Goal: Information Seeking & Learning: Learn about a topic

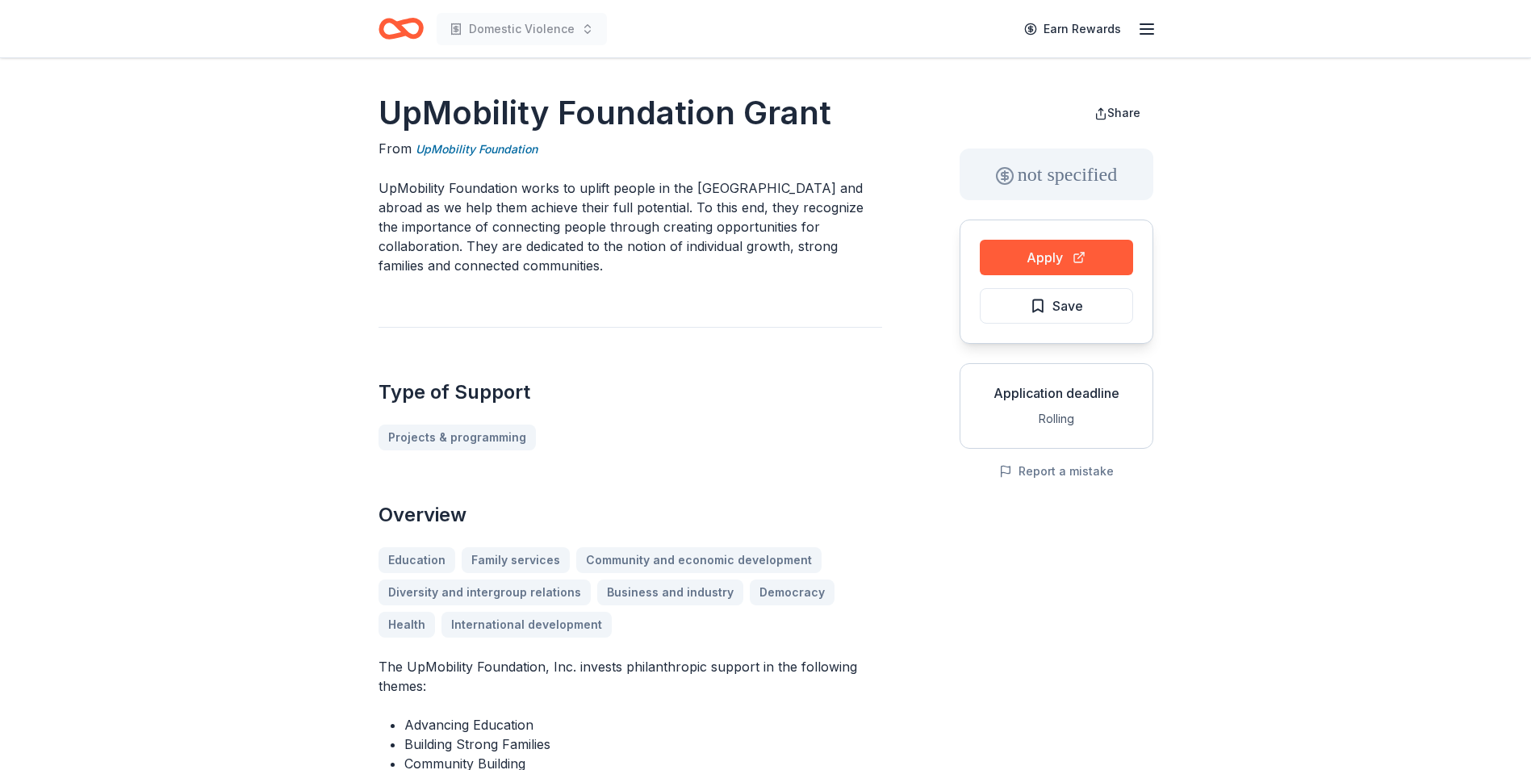
click at [400, 27] on icon "Home" at bounding box center [408, 28] width 25 height 16
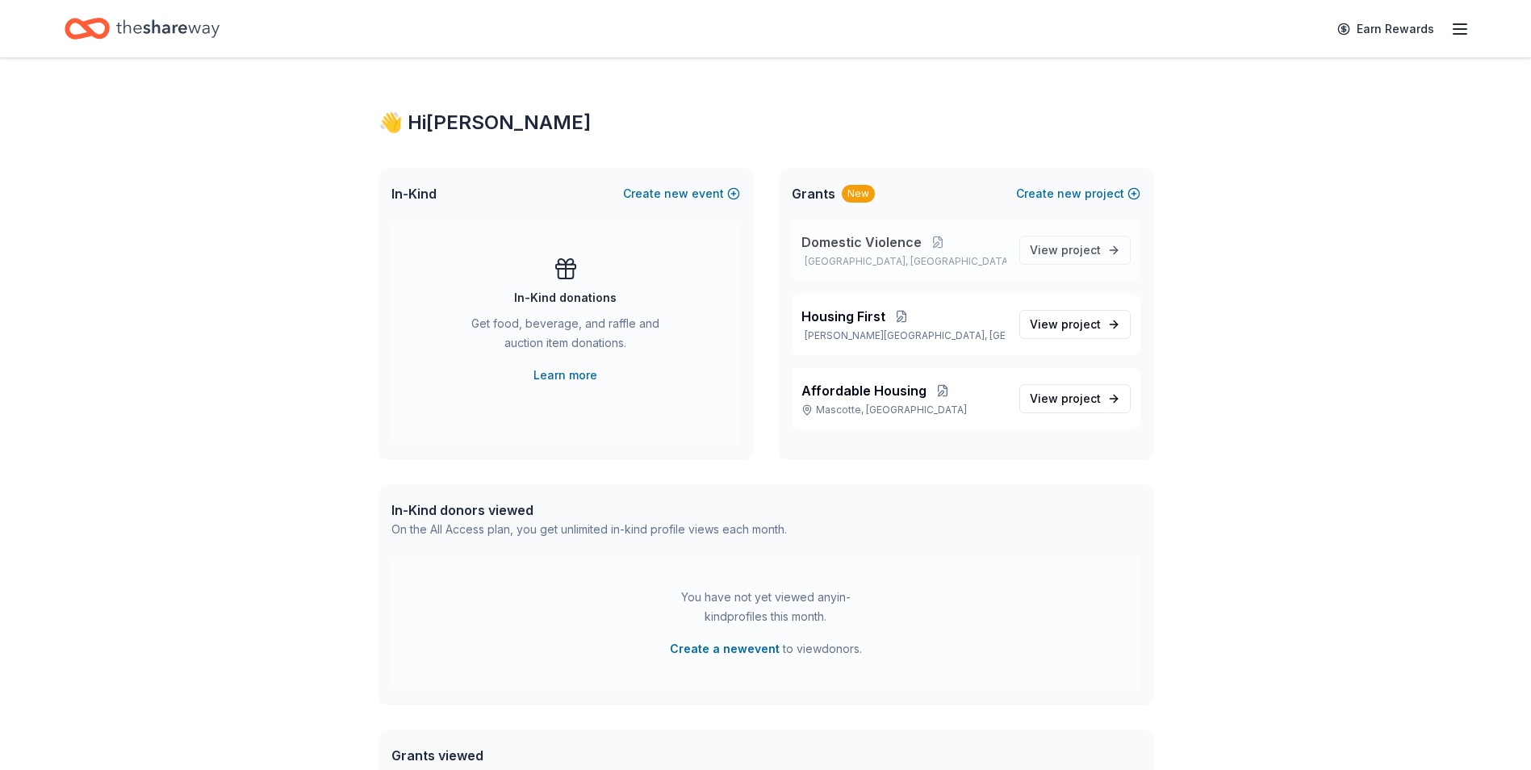
click at [894, 240] on span "Domestic Violence" at bounding box center [862, 241] width 120 height 19
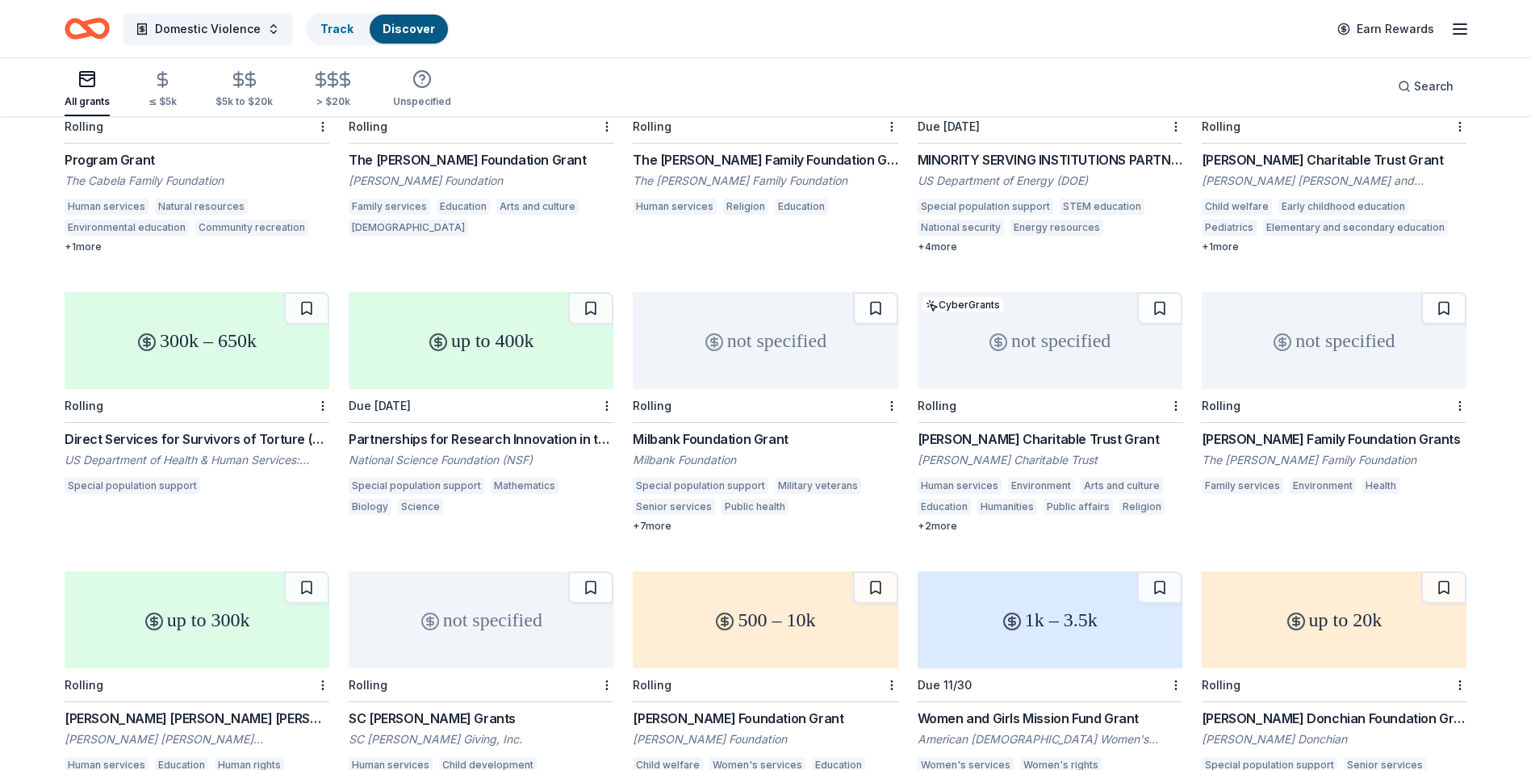
scroll to position [5895, 0]
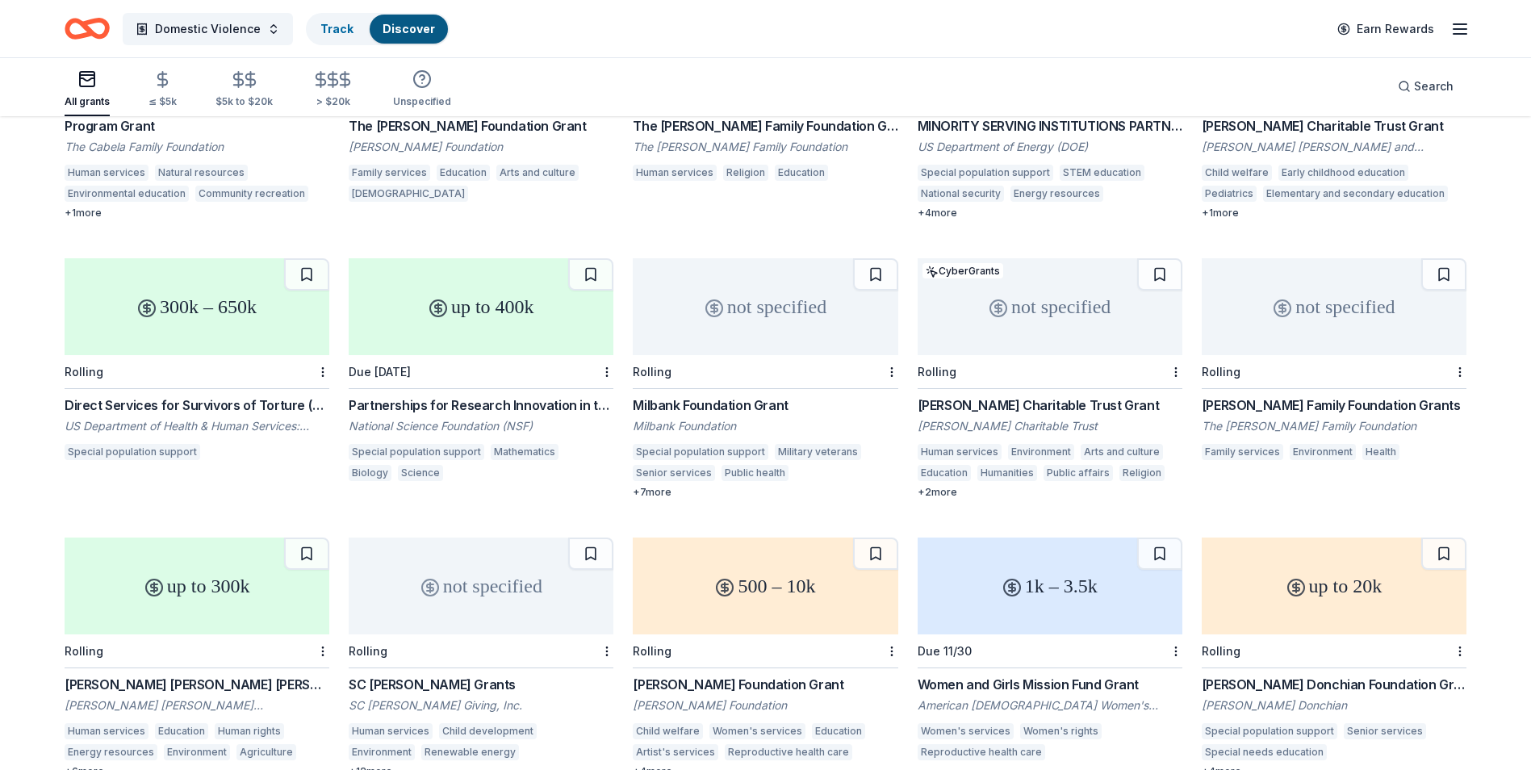
click at [732, 396] on div "Milbank Foundation Grant" at bounding box center [765, 405] width 265 height 19
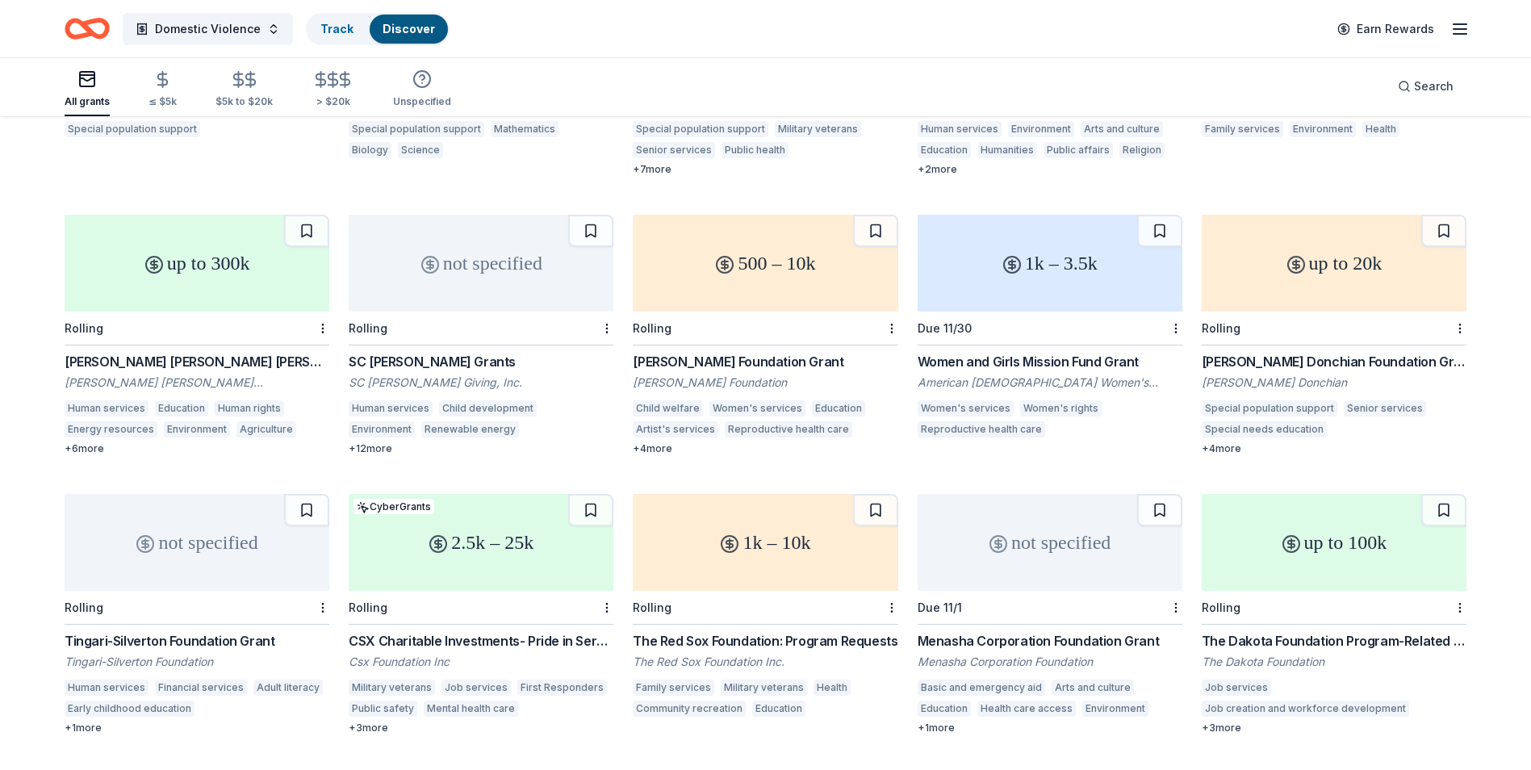
scroll to position [6293, 0]
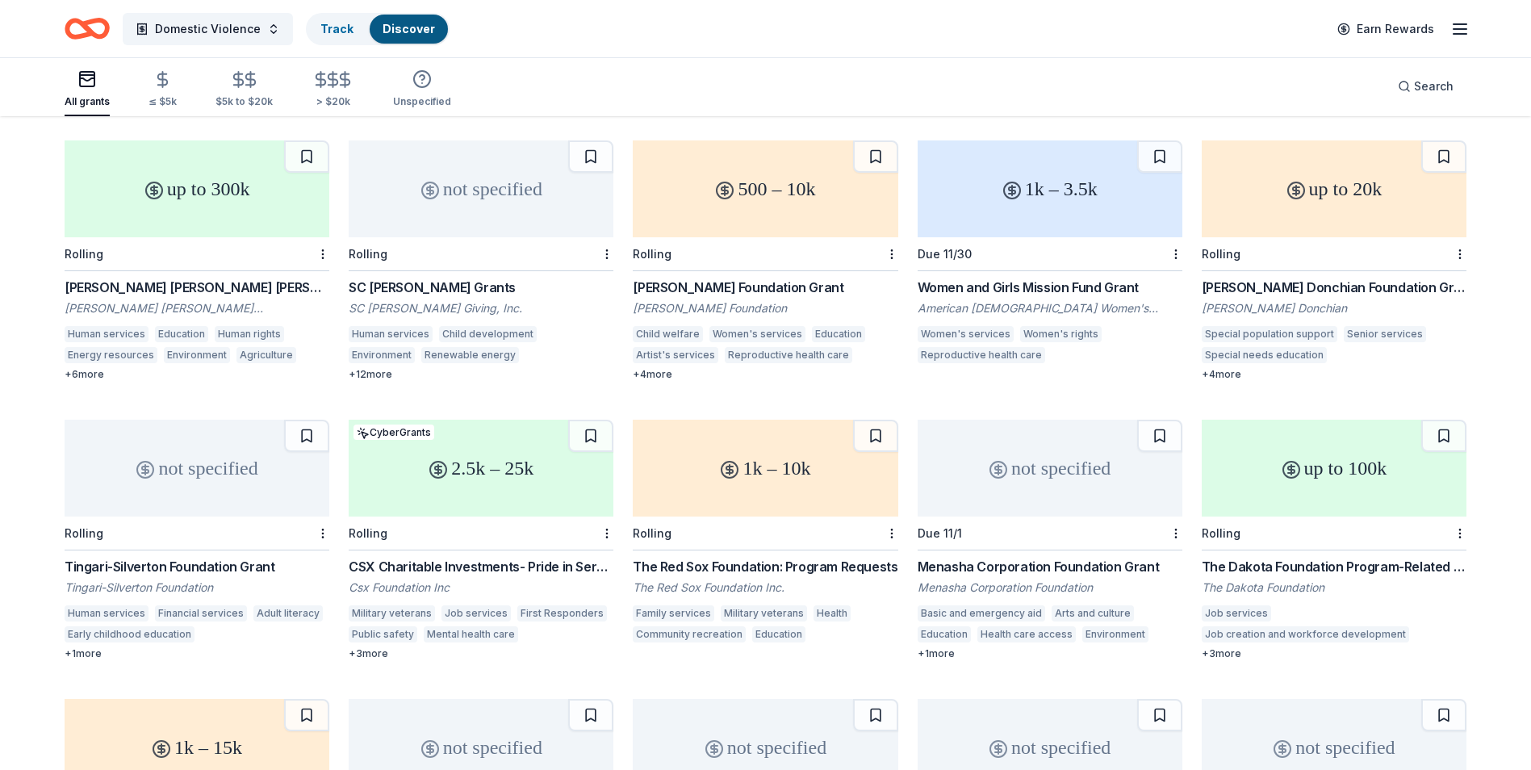
click at [205, 557] on div "Tingari-Silverton Foundation Grant" at bounding box center [197, 566] width 265 height 19
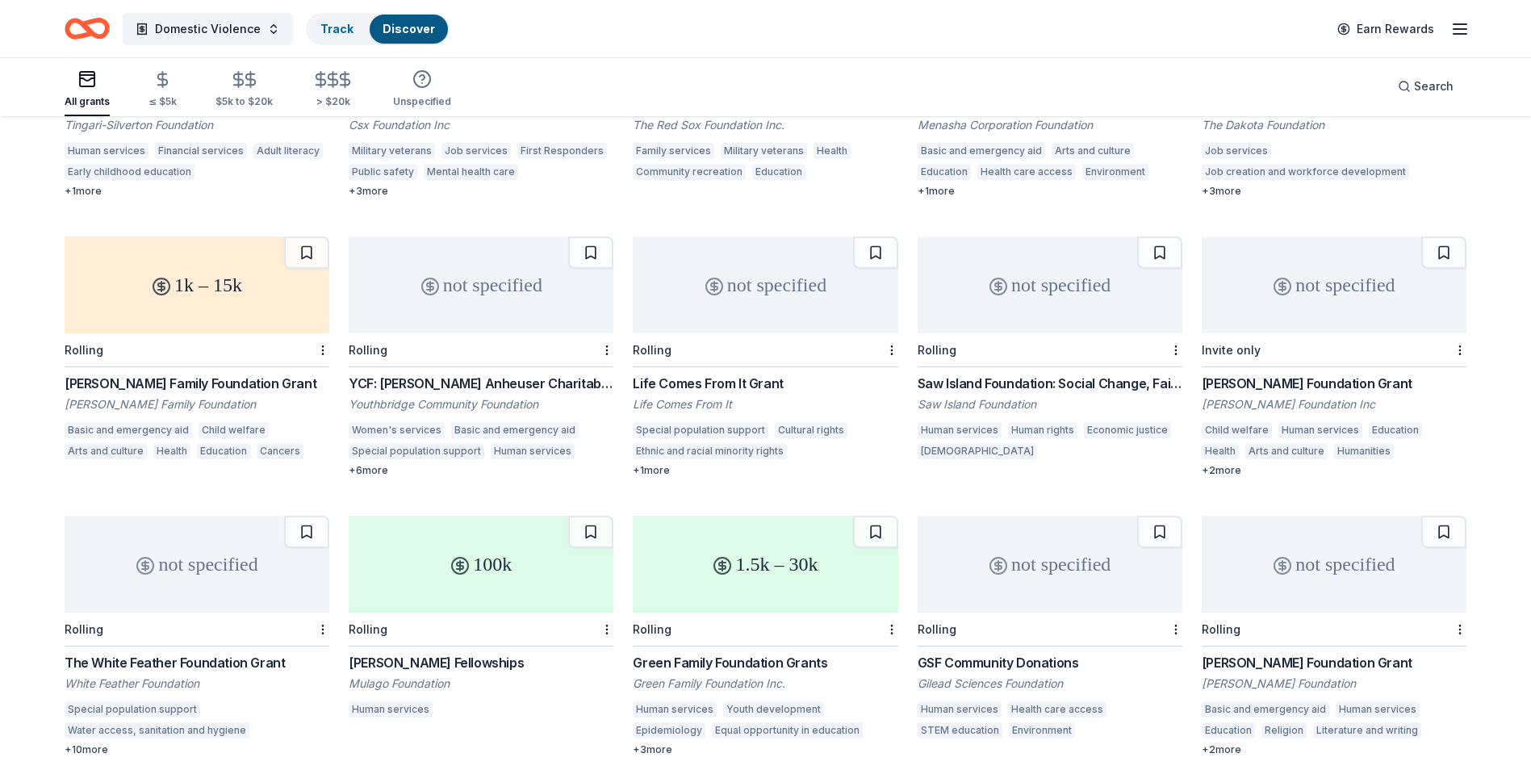
scroll to position [6777, 0]
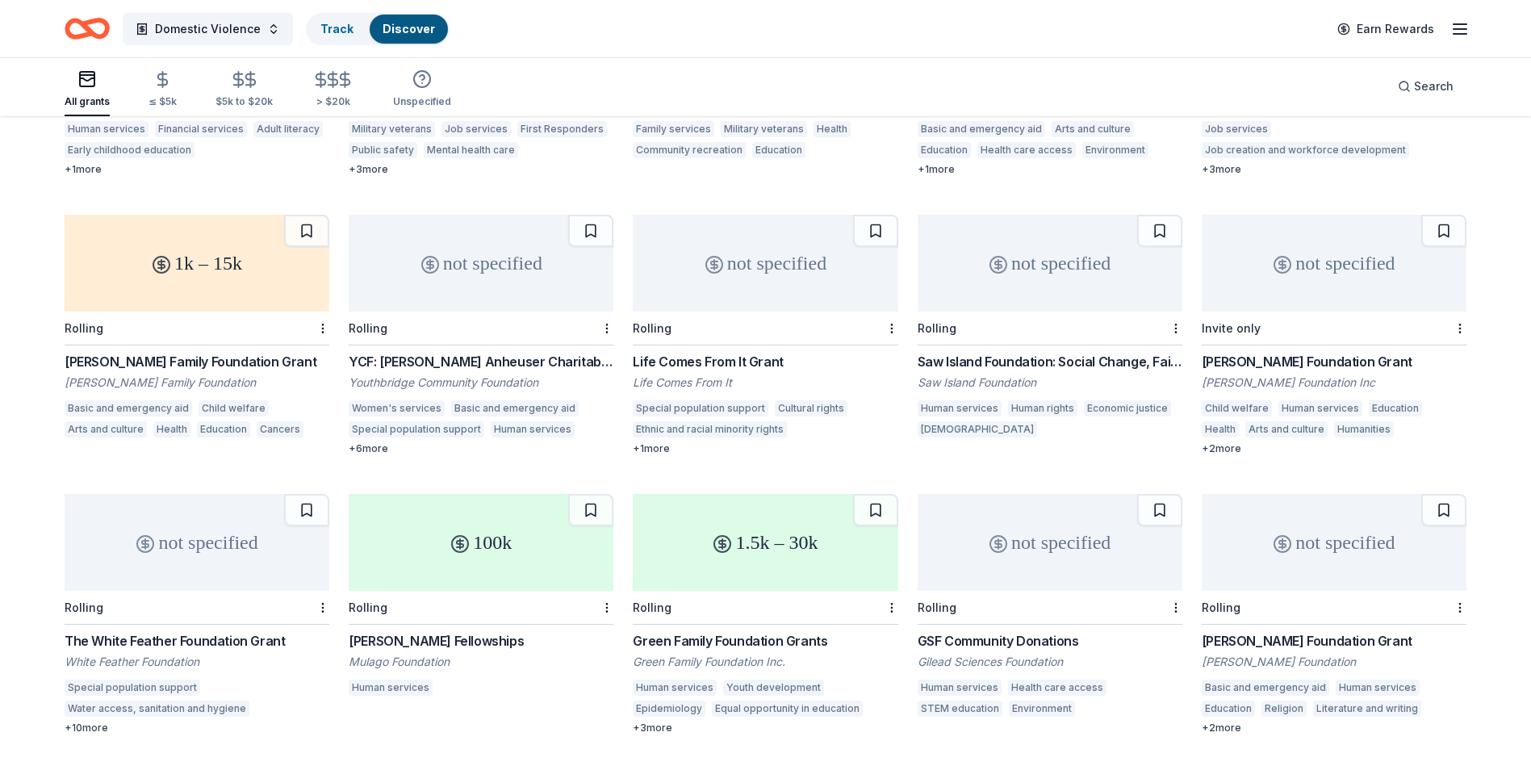
click at [738, 352] on div "Life Comes From It Grant" at bounding box center [765, 361] width 265 height 19
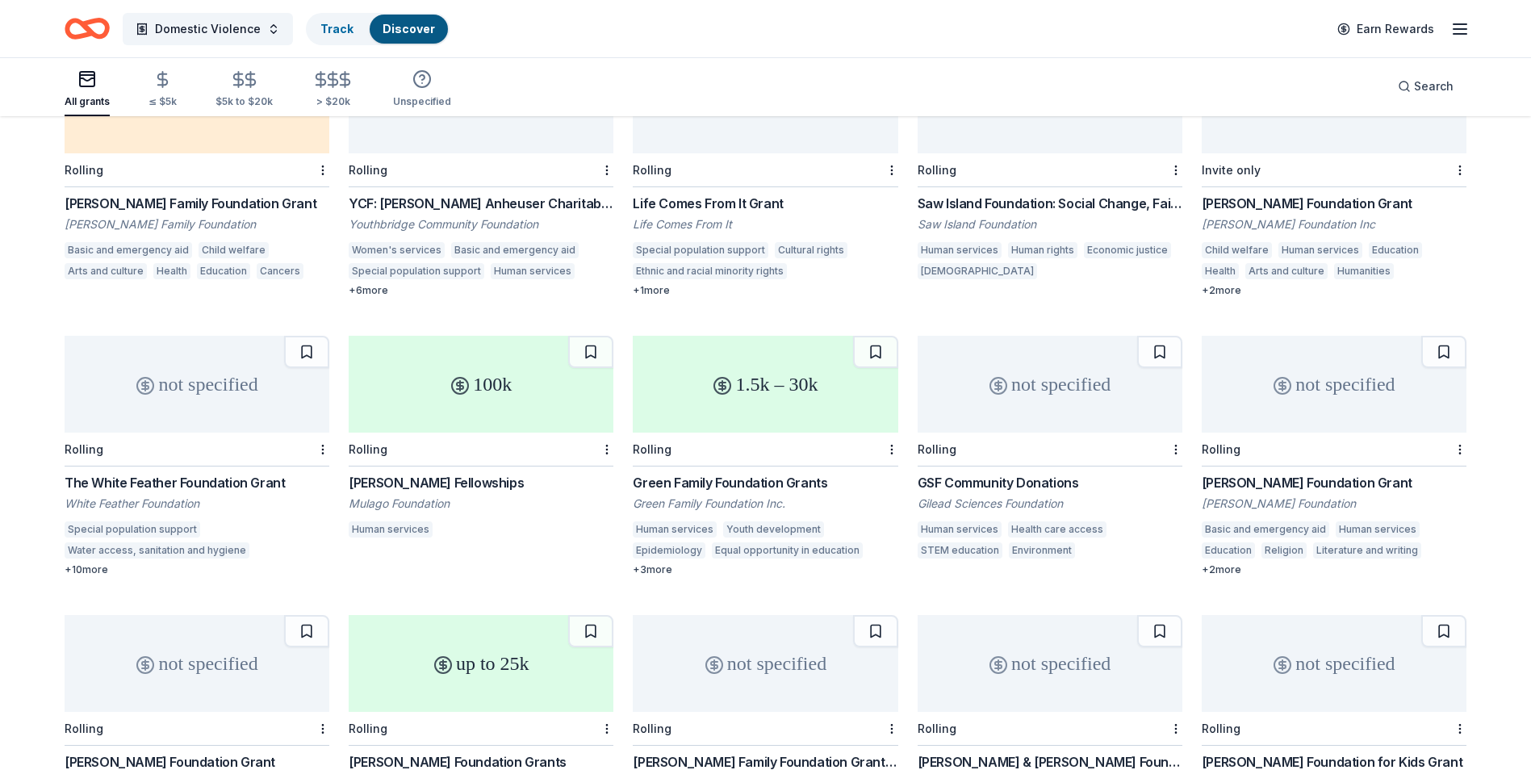
scroll to position [6938, 0]
click at [226, 470] on div "The White Feather Foundation Grant" at bounding box center [197, 479] width 265 height 19
click at [488, 470] on div "Rainer Arnhold Fellowships" at bounding box center [481, 479] width 265 height 19
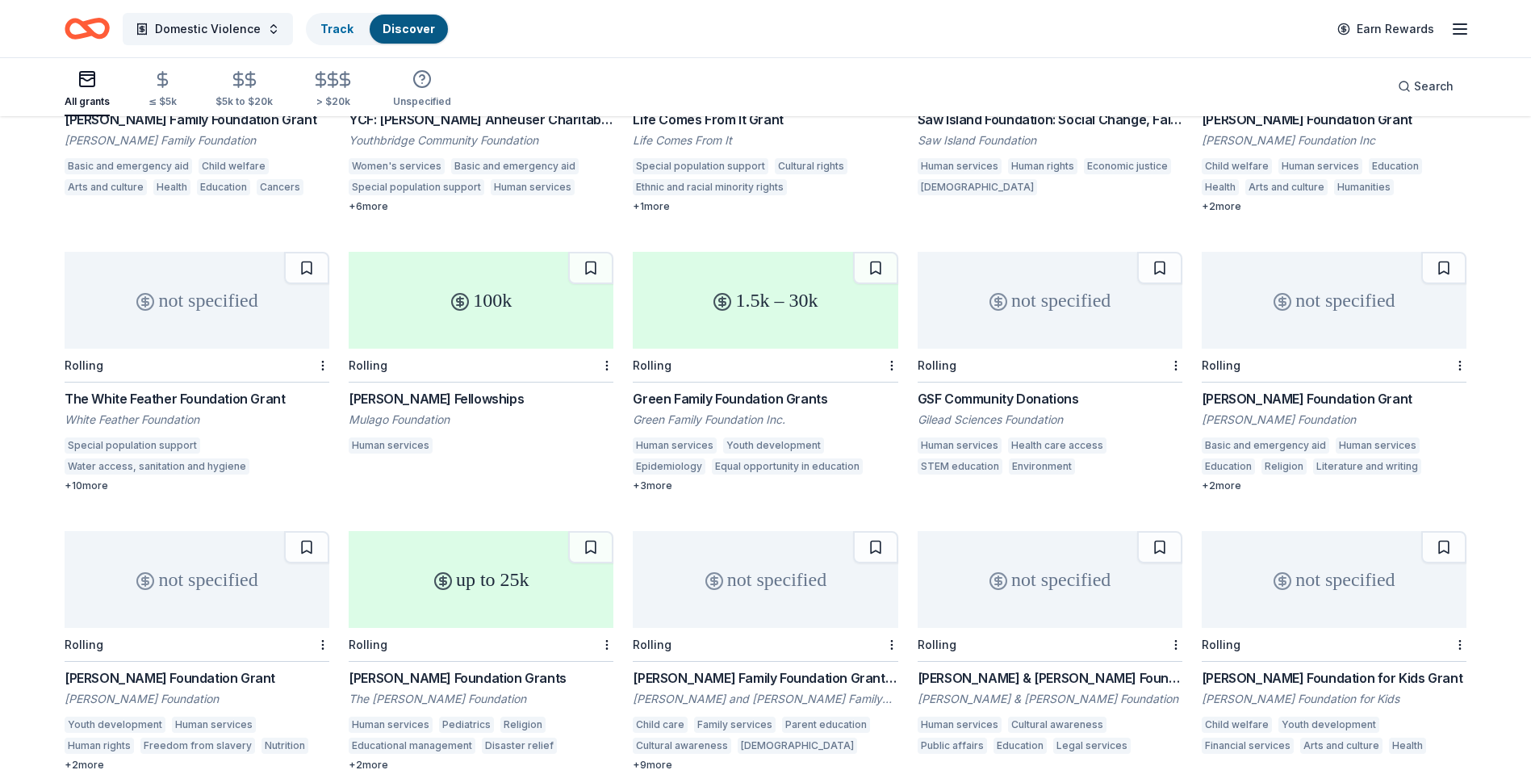
scroll to position [7100, 0]
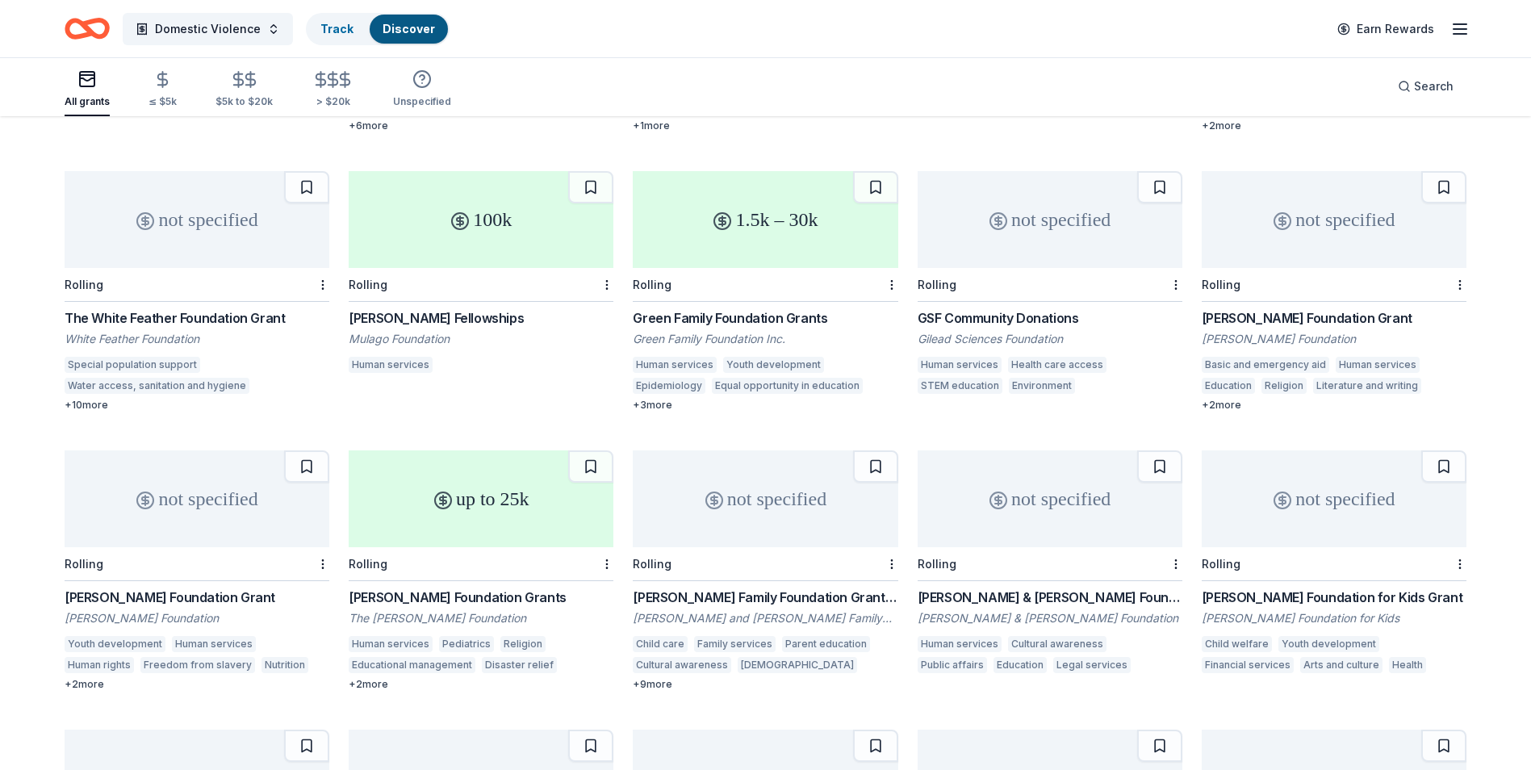
click at [702, 308] on div "Green Family Foundation Grants" at bounding box center [765, 317] width 265 height 19
click at [1019, 308] on div "GSF Community Donations" at bounding box center [1050, 317] width 265 height 19
click at [225, 588] on div "Lilah Hilliard Fisher Foundation Grant" at bounding box center [197, 597] width 265 height 19
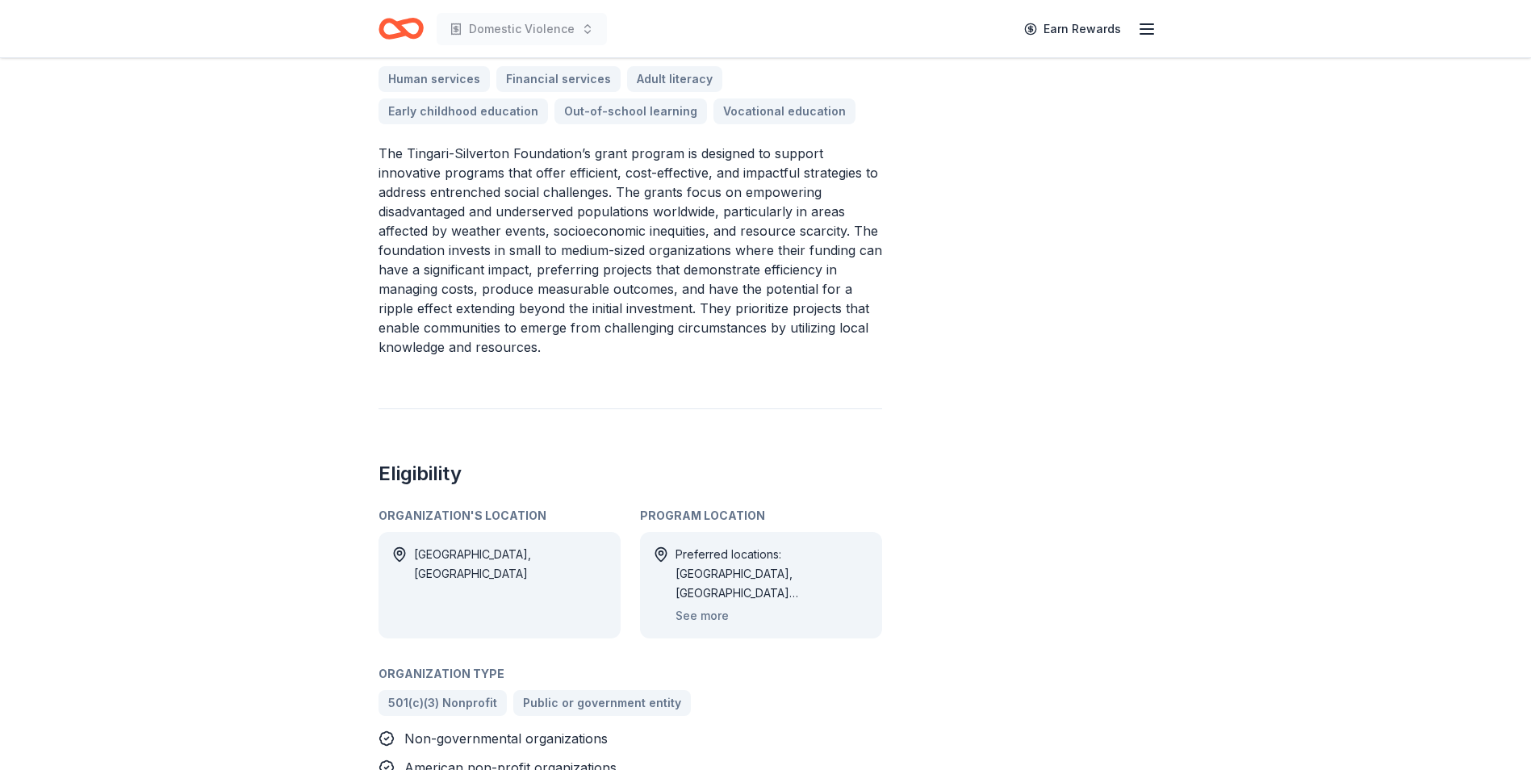
scroll to position [565, 0]
click at [710, 619] on button "See more" at bounding box center [702, 614] width 53 height 19
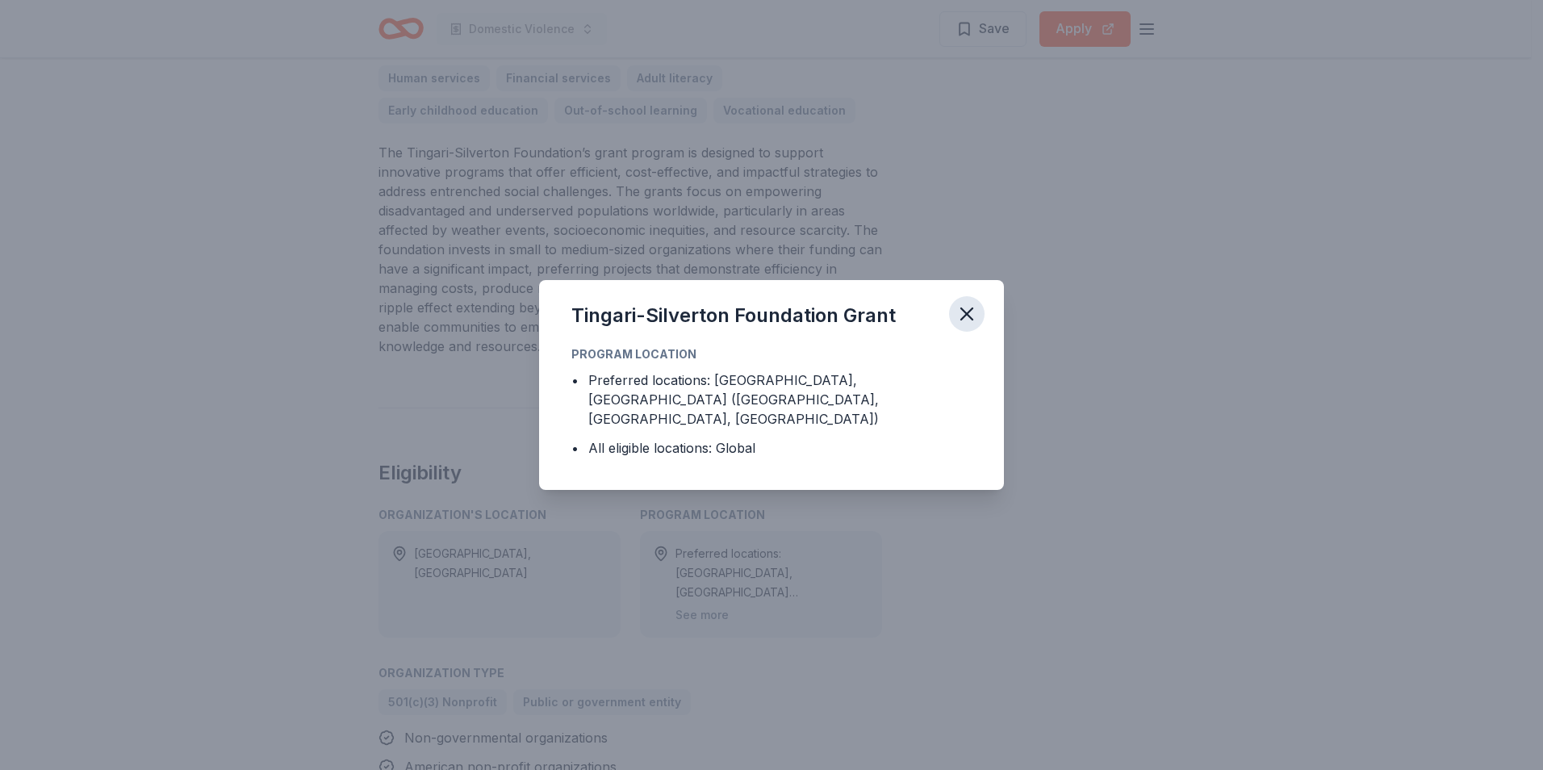
click at [961, 324] on icon "button" at bounding box center [967, 314] width 23 height 23
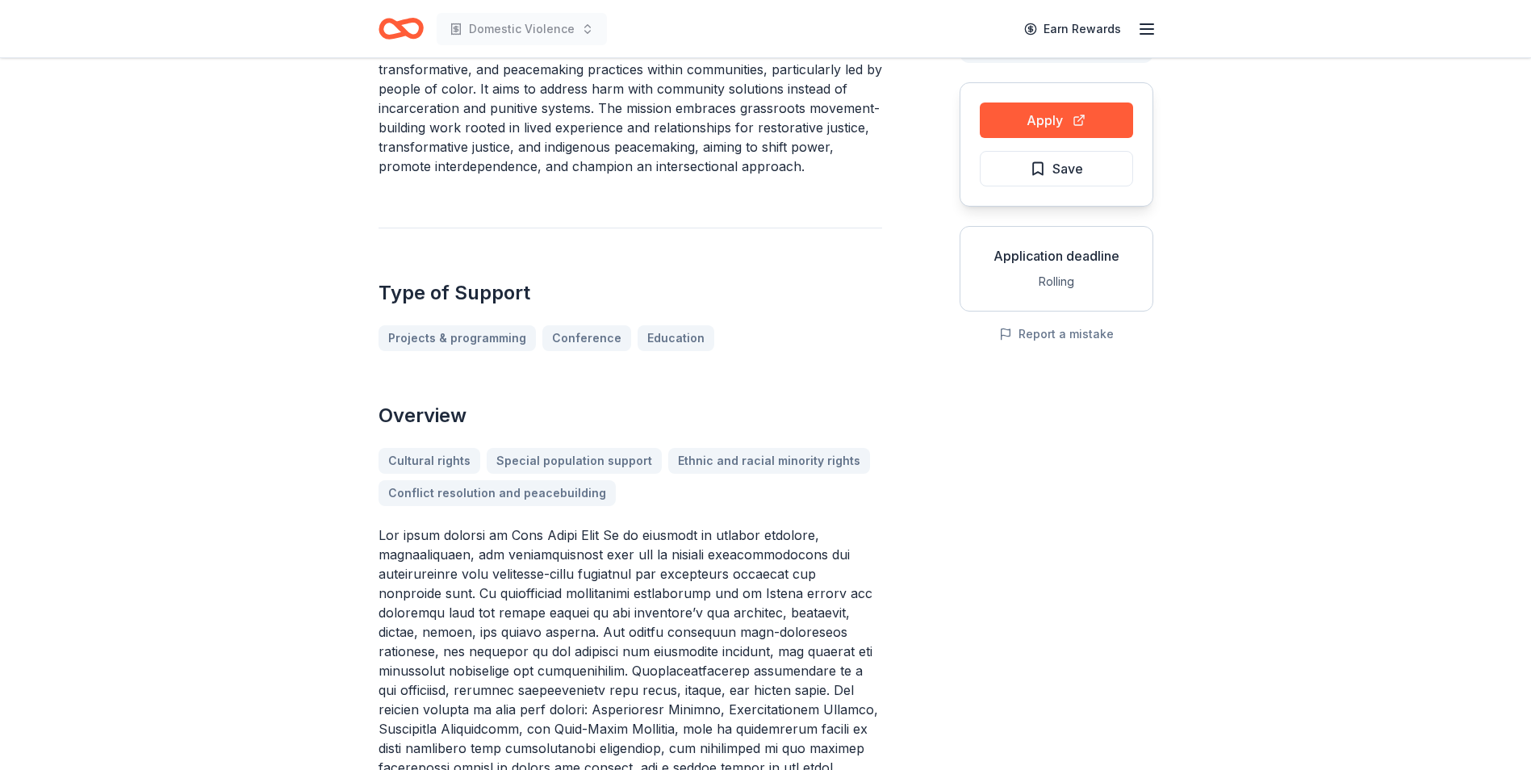
scroll to position [161, 0]
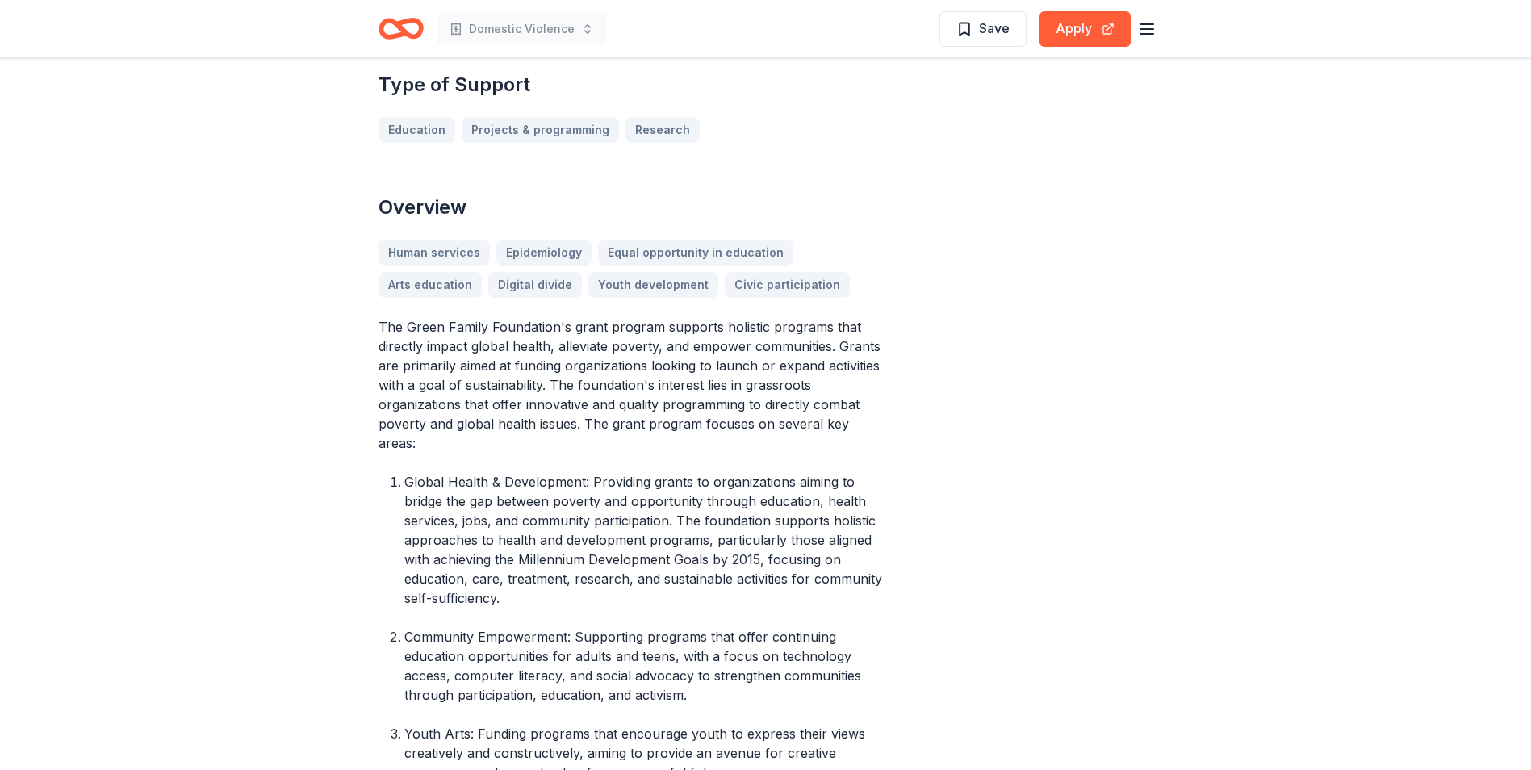
scroll to position [404, 0]
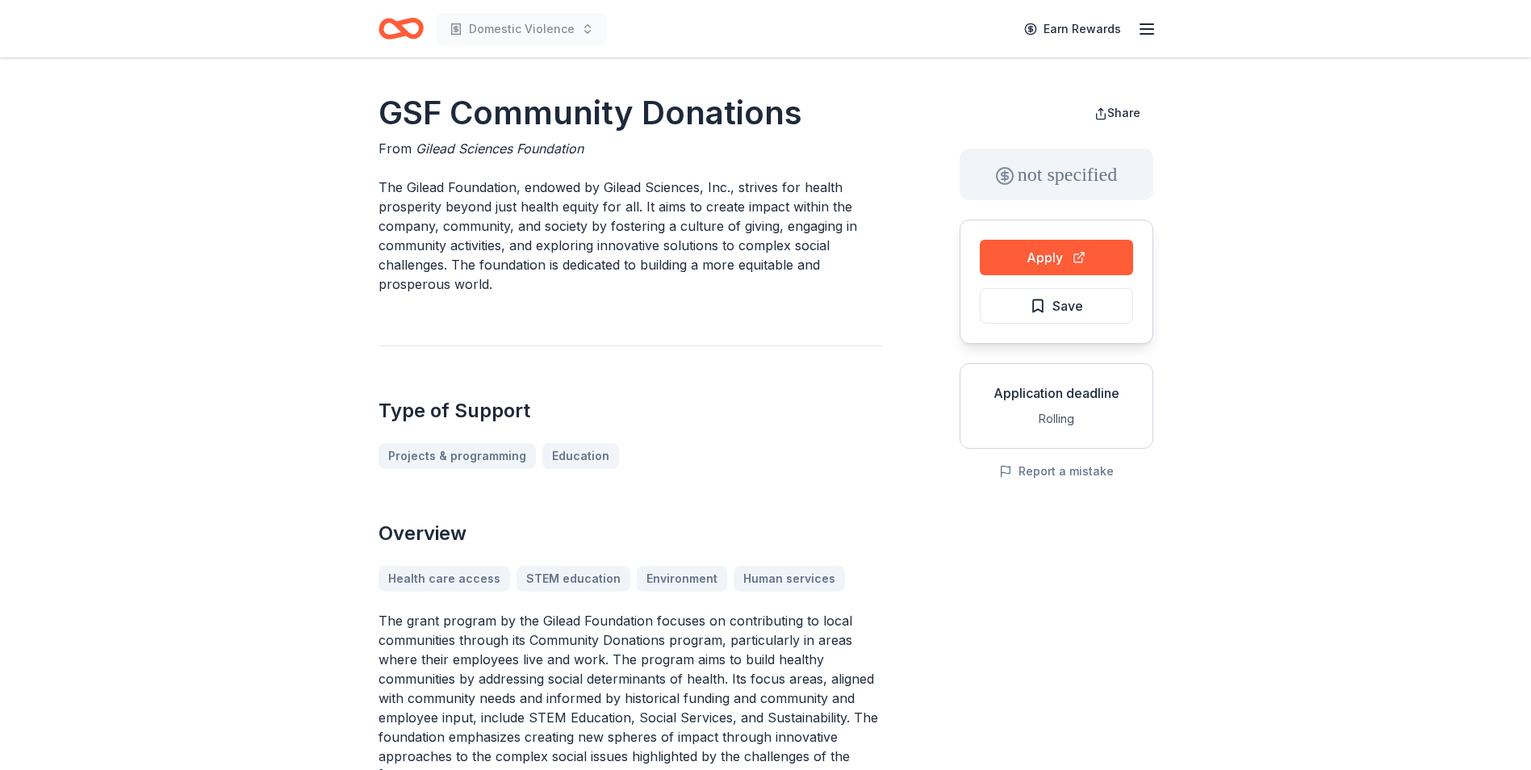
drag, startPoint x: 799, startPoint y: 111, endPoint x: 401, endPoint y: 106, distance: 398.0
click at [401, 106] on h1 "GSF Community Donations" at bounding box center [631, 112] width 504 height 45
drag, startPoint x: 585, startPoint y: 149, endPoint x: 476, endPoint y: 151, distance: 109.0
click at [476, 151] on div "From Gilead Sciences Foundation" at bounding box center [631, 148] width 504 height 19
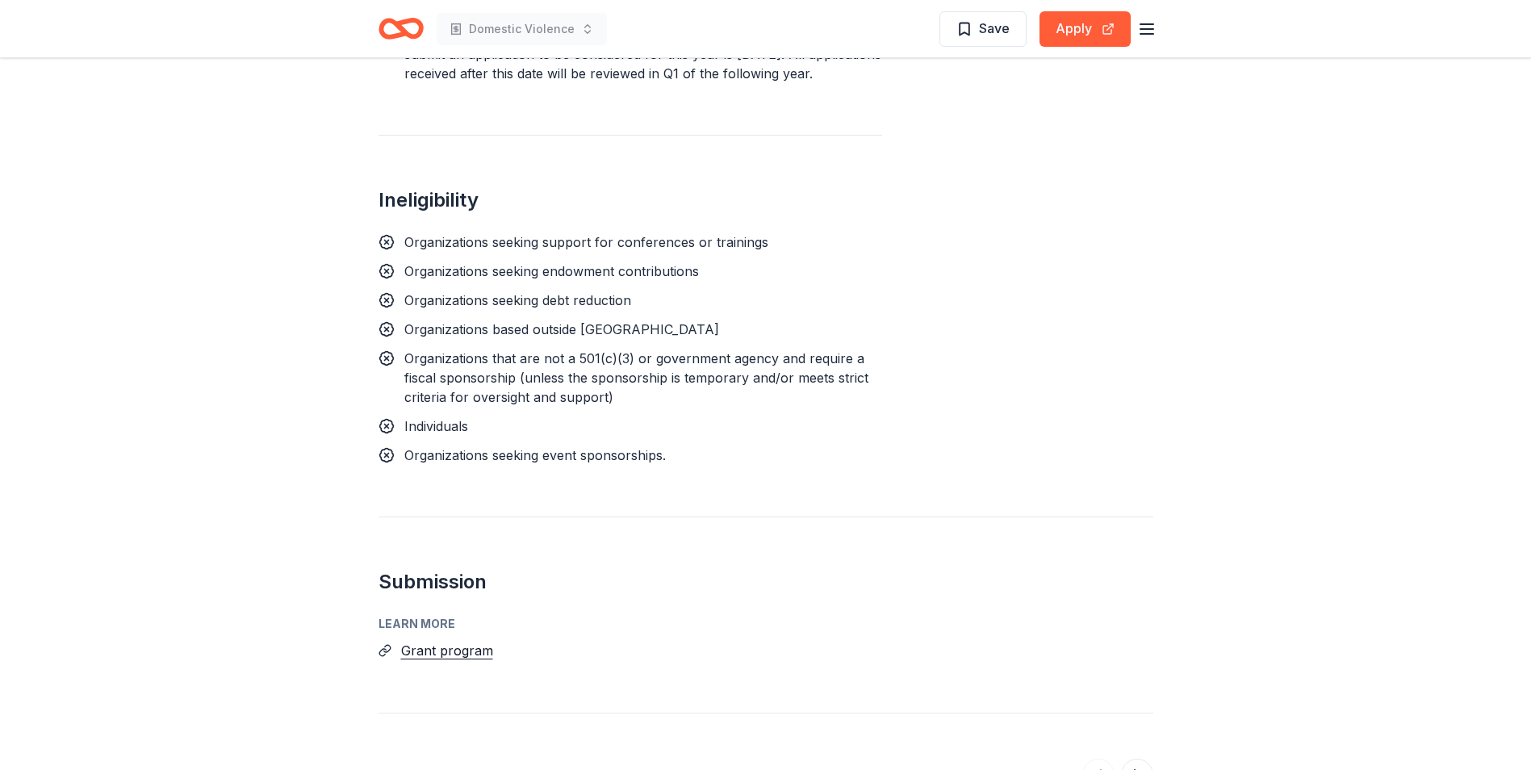
scroll to position [1130, 0]
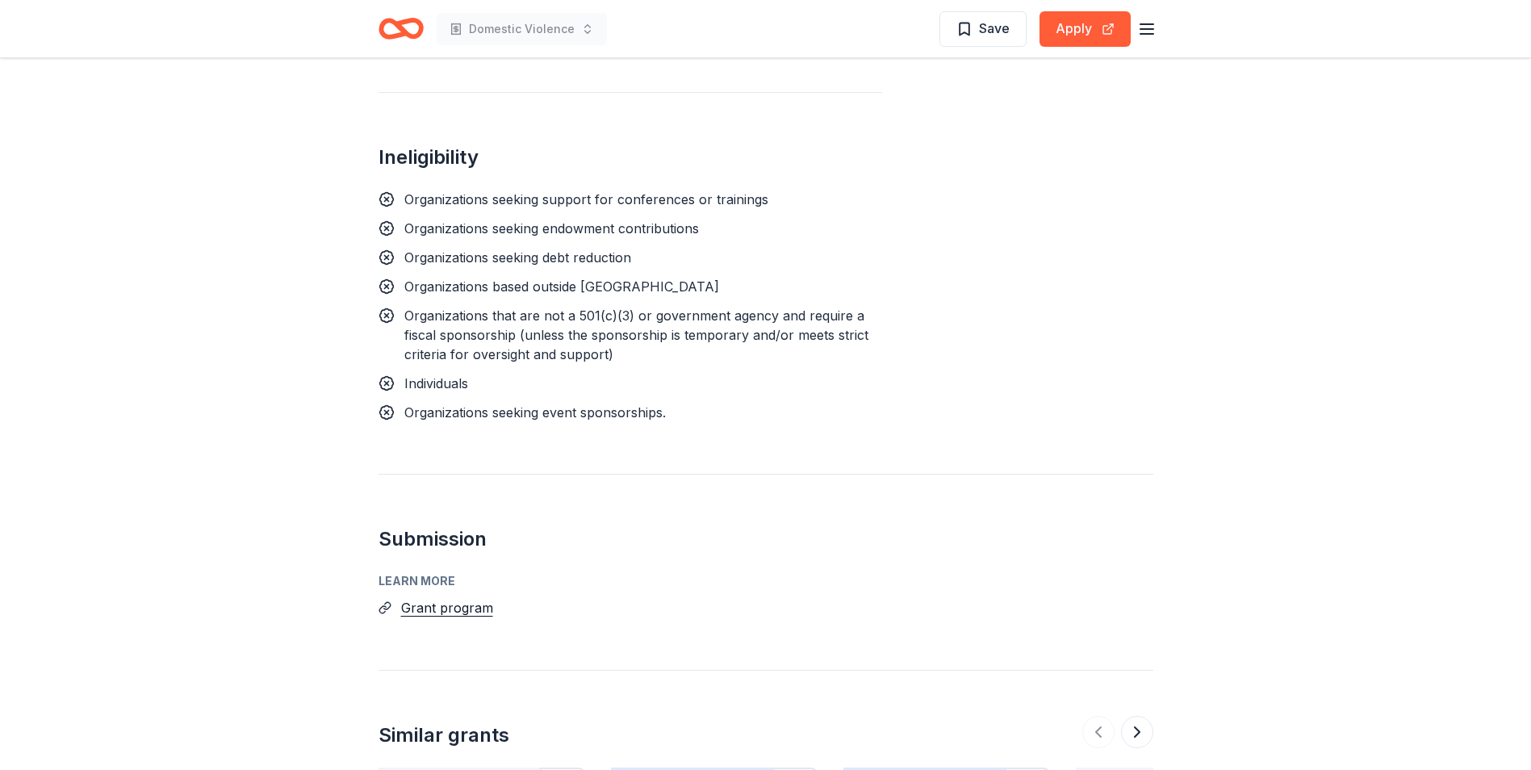
drag, startPoint x: 587, startPoint y: 383, endPoint x: 1192, endPoint y: 447, distance: 608.8
click at [1192, 447] on div "[PERSON_NAME] Foundation Grant From [PERSON_NAME] Foundation The [PERSON_NAME] …" at bounding box center [765, 19] width 1531 height 2183
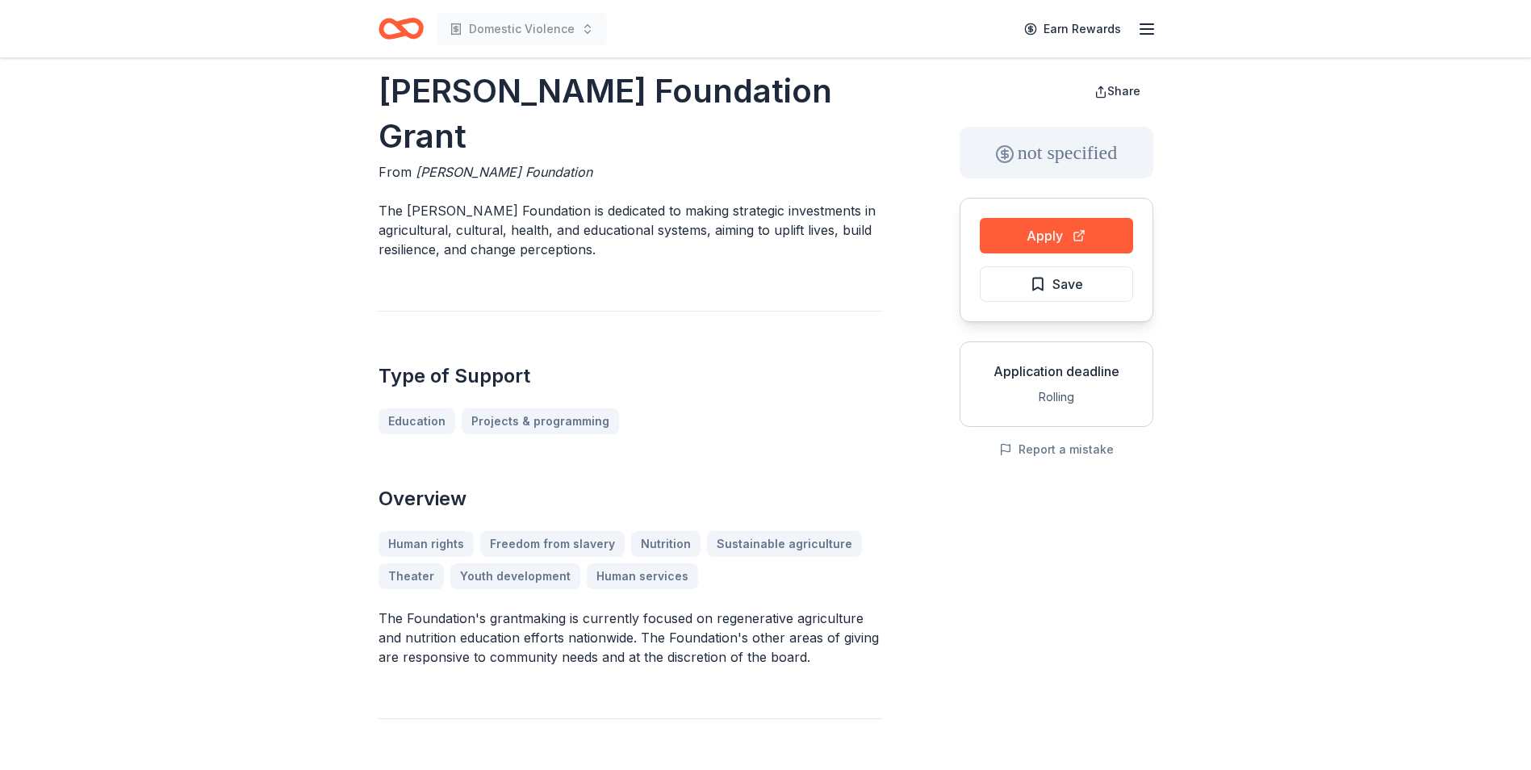
scroll to position [0, 0]
